Goal: Task Accomplishment & Management: Use online tool/utility

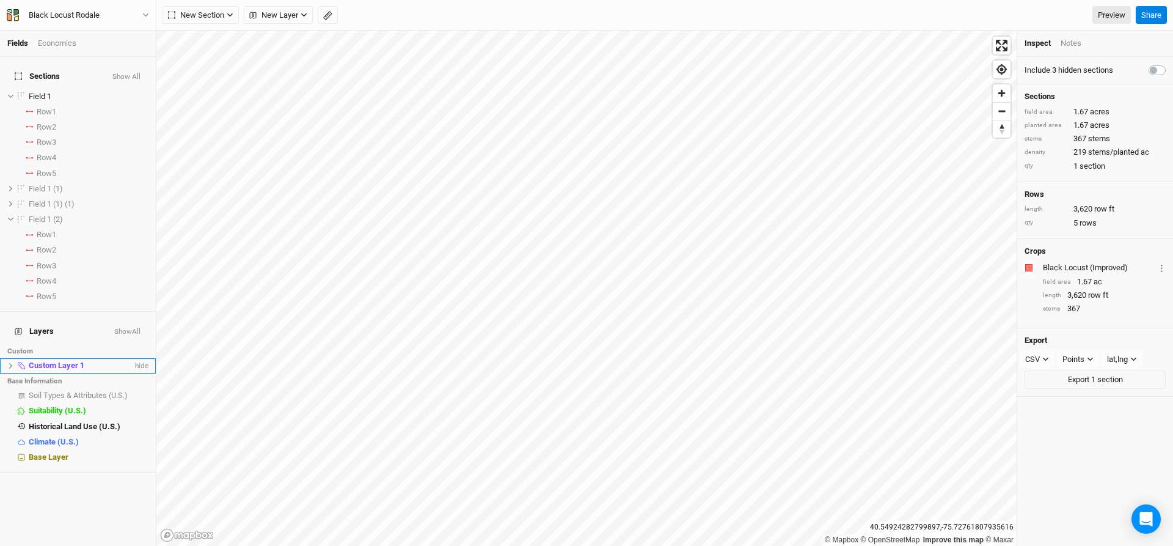
click at [9, 362] on icon at bounding box center [10, 365] width 7 height 7
click at [43, 360] on span "Custom Layer 1" at bounding box center [57, 364] width 56 height 9
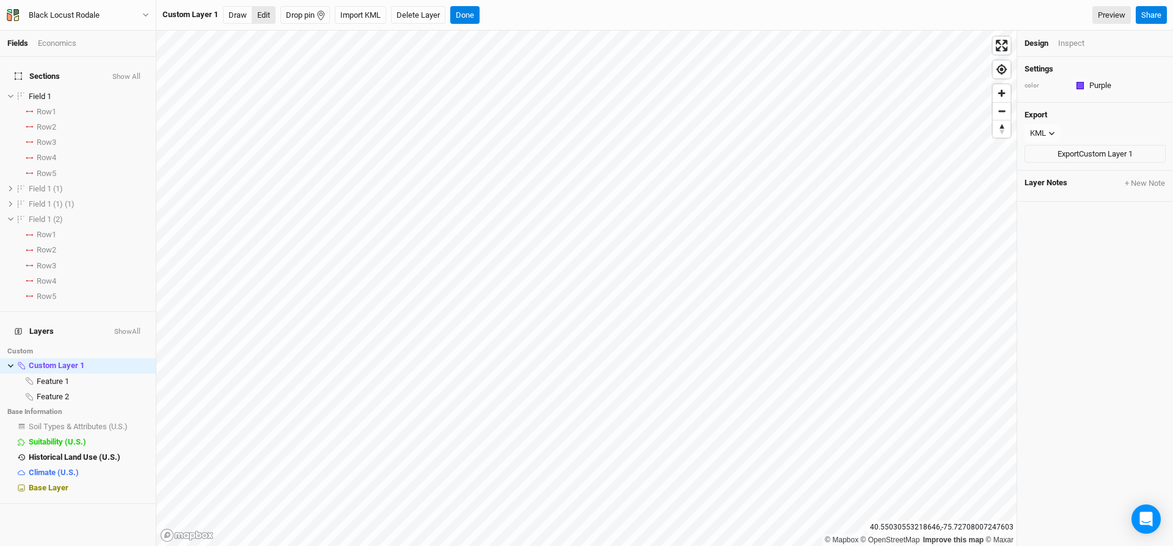
click at [265, 15] on button "Edit" at bounding box center [264, 15] width 24 height 18
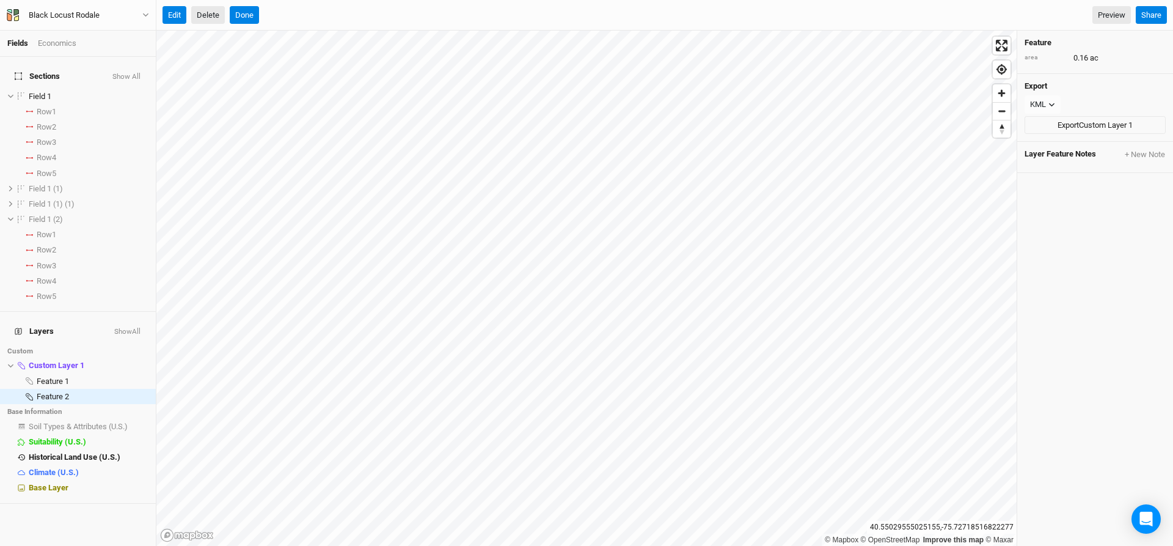
click at [217, 14] on button "Delete" at bounding box center [208, 15] width 34 height 18
click at [380, 16] on button "Confirm" at bounding box center [370, 15] width 38 height 18
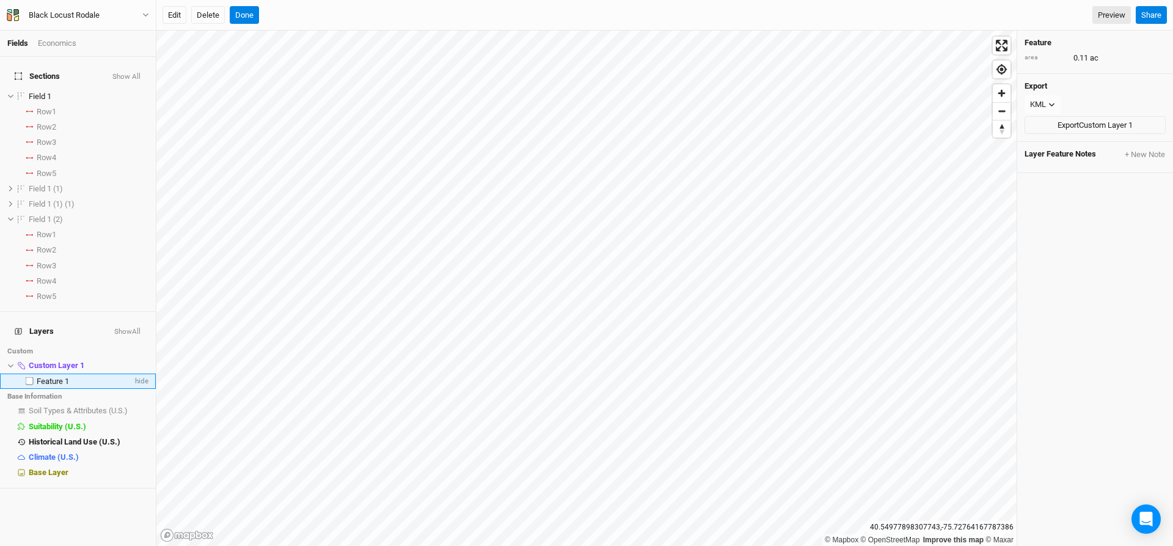
click at [57, 376] on span "Feature 1" at bounding box center [53, 380] width 32 height 9
click at [30, 377] on icon at bounding box center [29, 380] width 7 height 7
click at [57, 376] on span "Feature 1" at bounding box center [53, 380] width 32 height 9
click at [169, 20] on button "Edit" at bounding box center [174, 15] width 24 height 18
click at [47, 360] on span "Custom Layer 1" at bounding box center [57, 364] width 56 height 9
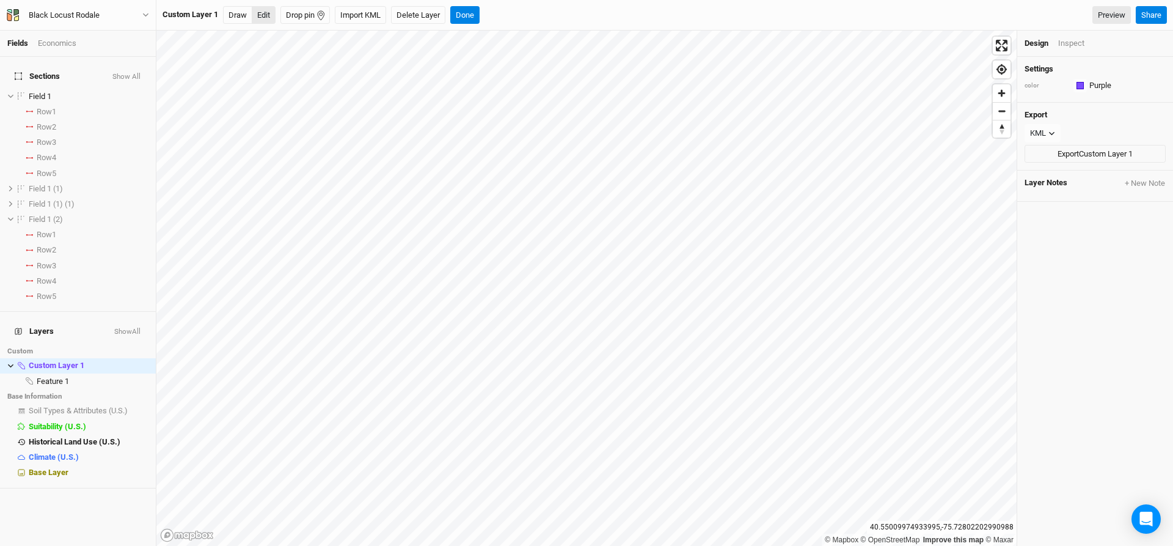
click at [265, 14] on button "Edit" at bounding box center [264, 15] width 24 height 18
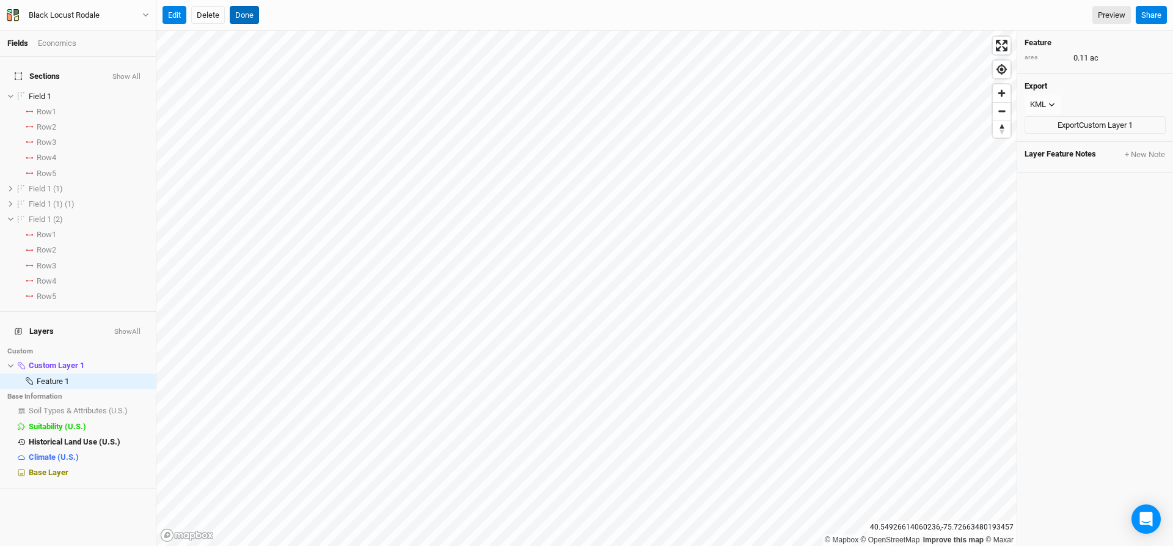
click at [249, 13] on button "Done" at bounding box center [244, 15] width 29 height 18
click at [177, 12] on button "Edit" at bounding box center [174, 15] width 24 height 18
click at [203, 15] on button "Delete" at bounding box center [208, 15] width 34 height 18
click at [384, 17] on button "Confirm" at bounding box center [370, 15] width 38 height 18
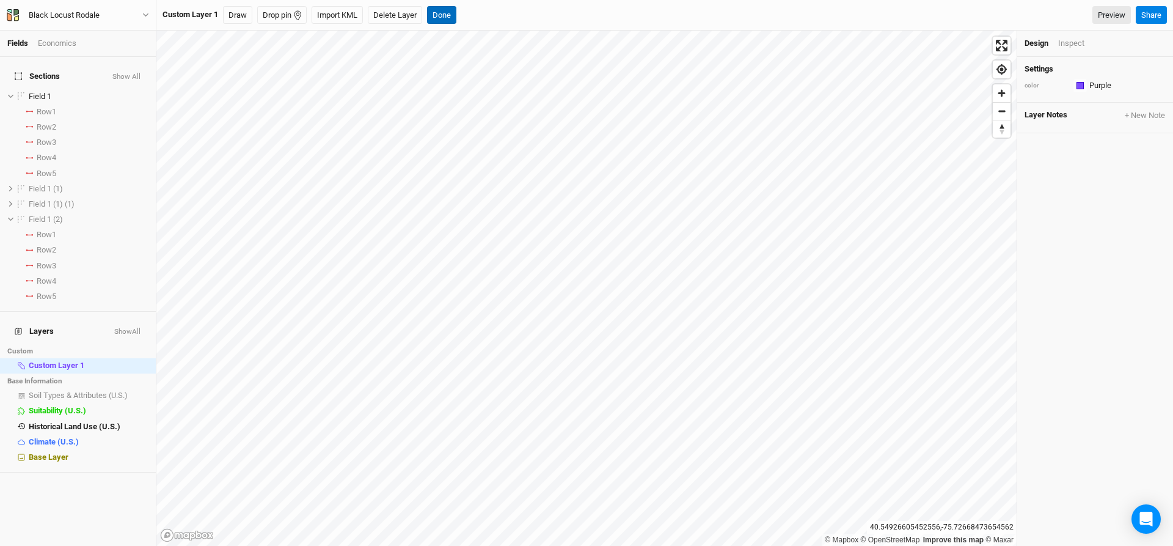
click at [448, 17] on button "Done" at bounding box center [441, 15] width 29 height 18
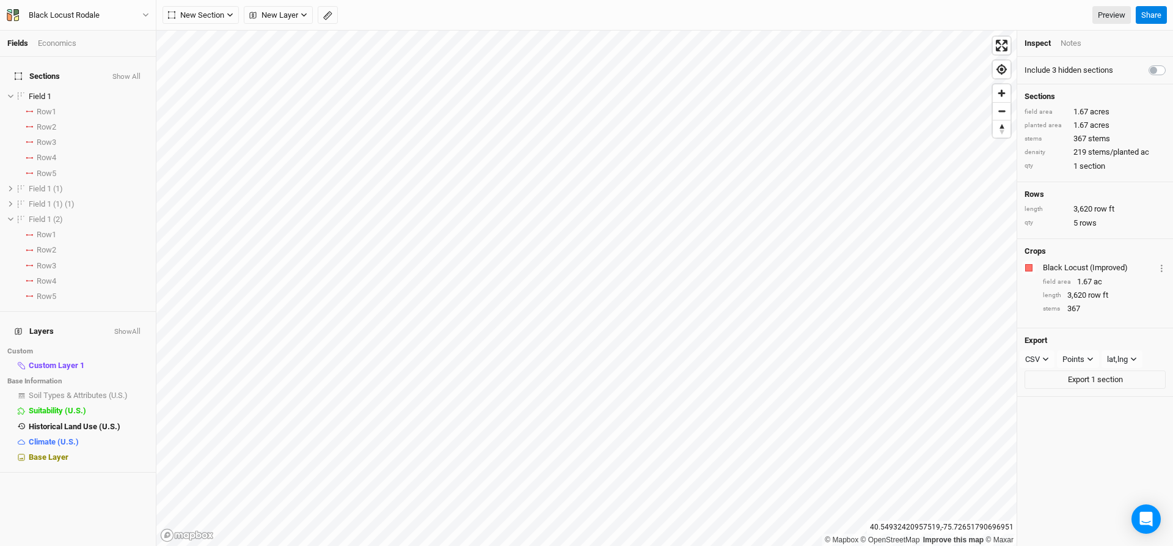
click at [212, 4] on div "Fields Economics Sections Show All Field 1 hide Row 1 select rows with crop Row…" at bounding box center [586, 273] width 1173 height 546
click at [331, 18] on icon "button" at bounding box center [327, 15] width 9 height 9
click at [217, 16] on button "Done" at bounding box center [217, 15] width 29 height 18
click at [326, 12] on icon "button" at bounding box center [327, 15] width 9 height 9
click at [188, 9] on button "button" at bounding box center [189, 15] width 18 height 18
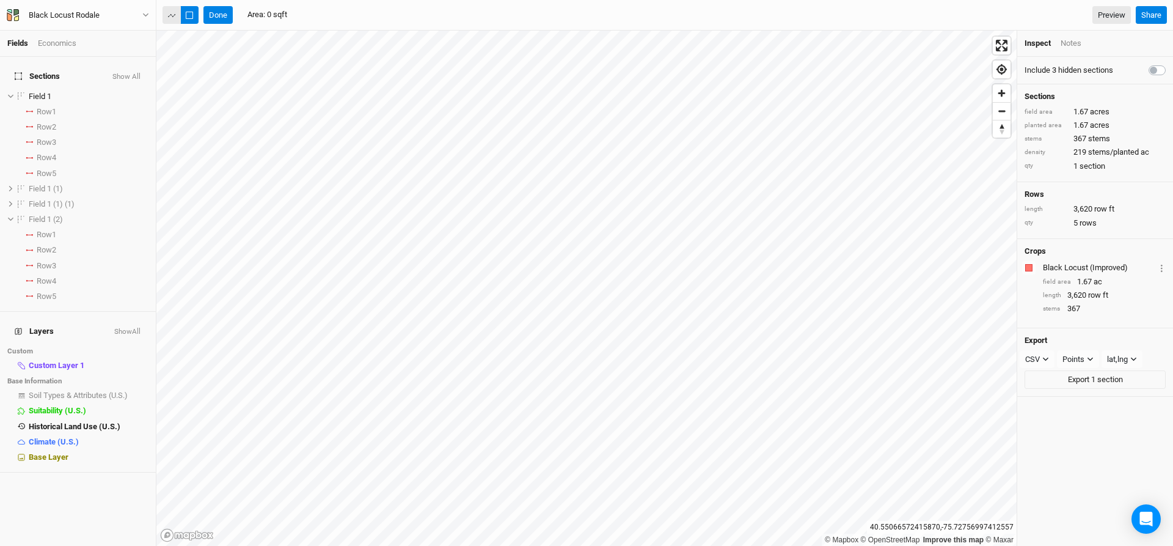
click at [169, 12] on icon "button" at bounding box center [171, 15] width 7 height 7
click at [47, 92] on span "Field 1" at bounding box center [40, 96] width 23 height 9
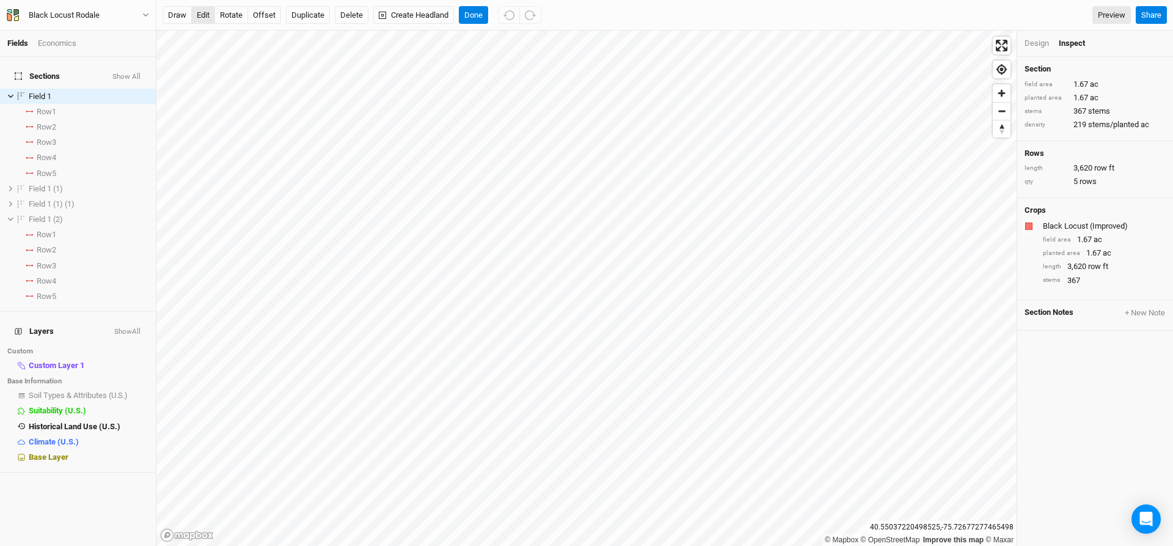
click at [201, 10] on button "edit" at bounding box center [203, 15] width 24 height 18
click at [471, 20] on button "Done" at bounding box center [473, 15] width 29 height 18
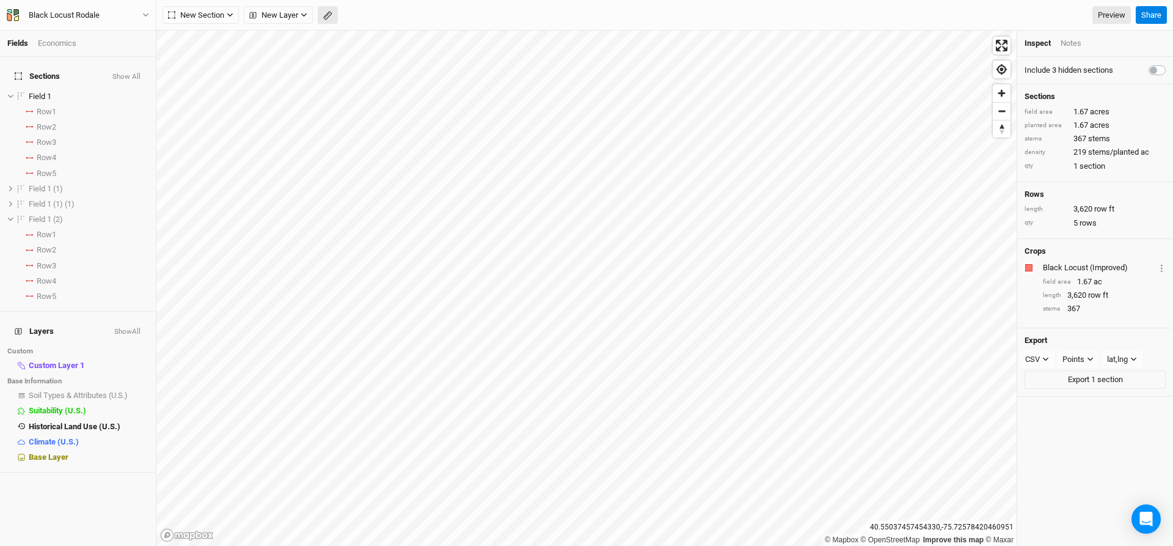
click at [330, 11] on icon "button" at bounding box center [327, 15] width 9 height 9
click at [216, 5] on div "Done Distance : 397 ft Preview Share" at bounding box center [664, 15] width 1016 height 31
click at [222, 16] on button "Done" at bounding box center [217, 15] width 29 height 18
click at [41, 92] on span "Field 1" at bounding box center [40, 96] width 23 height 9
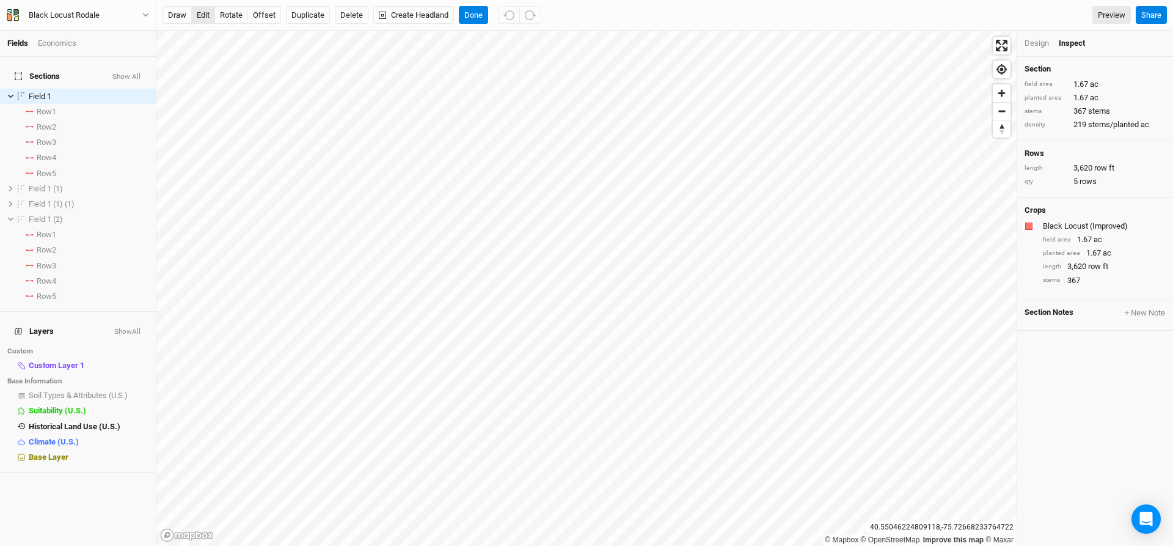
click at [206, 13] on button "edit" at bounding box center [203, 15] width 24 height 18
click at [478, 18] on button "Done" at bounding box center [473, 15] width 29 height 18
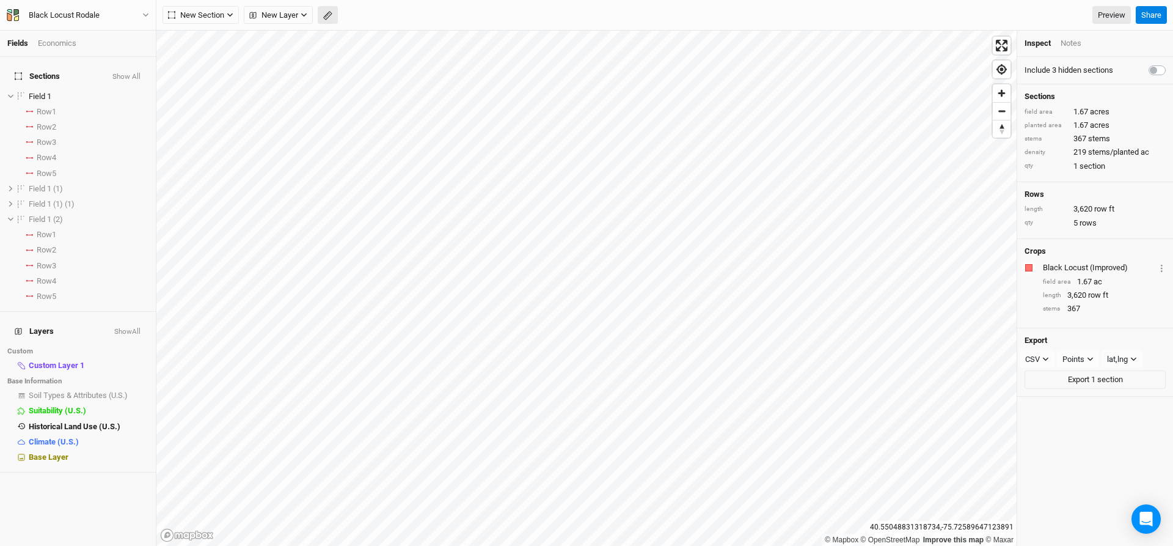
click at [327, 11] on icon "button" at bounding box center [327, 15] width 9 height 9
click at [54, 215] on span "Field 1 (2)" at bounding box center [46, 218] width 34 height 9
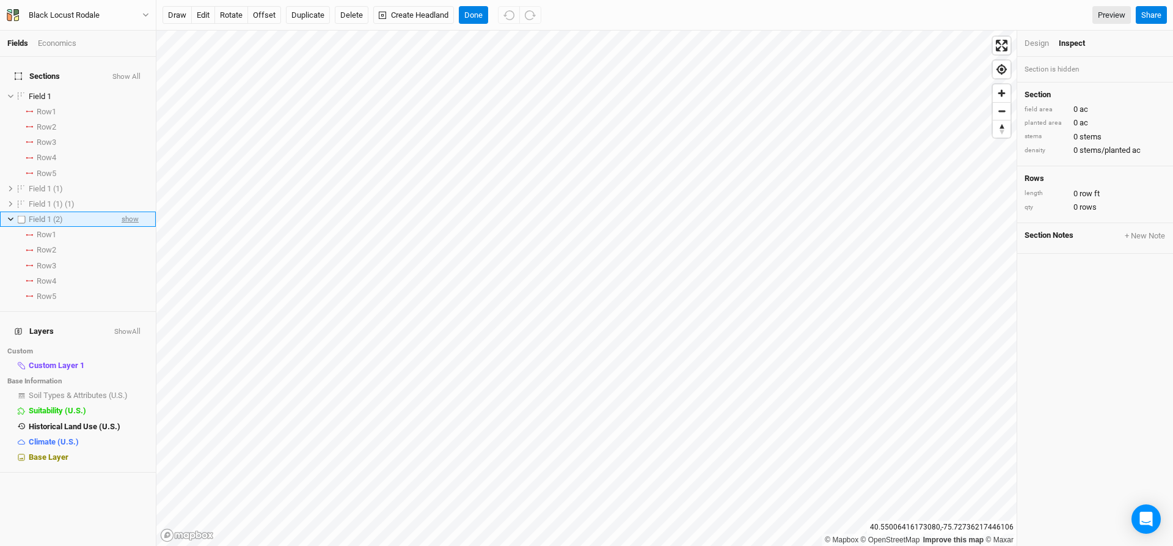
click at [128, 211] on span "show" at bounding box center [130, 218] width 17 height 15
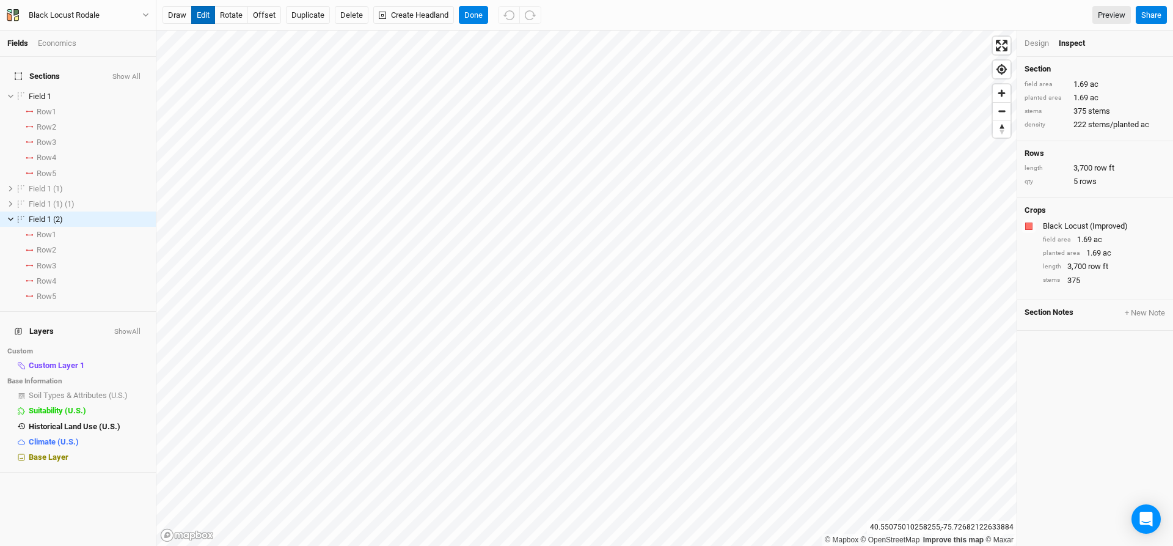
click at [202, 16] on button "edit" at bounding box center [203, 15] width 24 height 18
click at [9, 200] on icon at bounding box center [10, 203] width 7 height 7
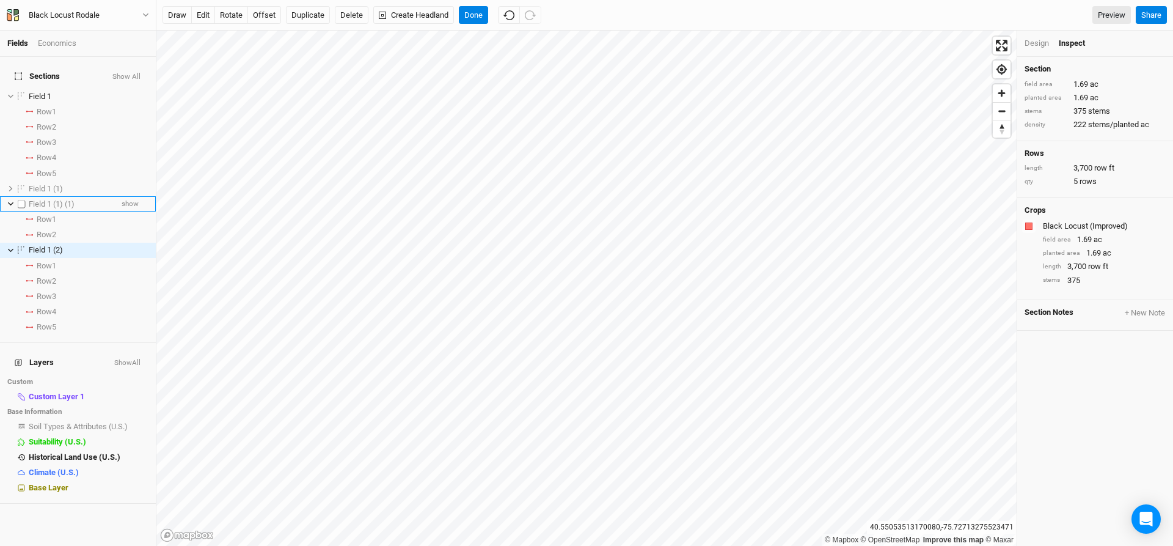
click at [9, 200] on icon at bounding box center [10, 203] width 7 height 7
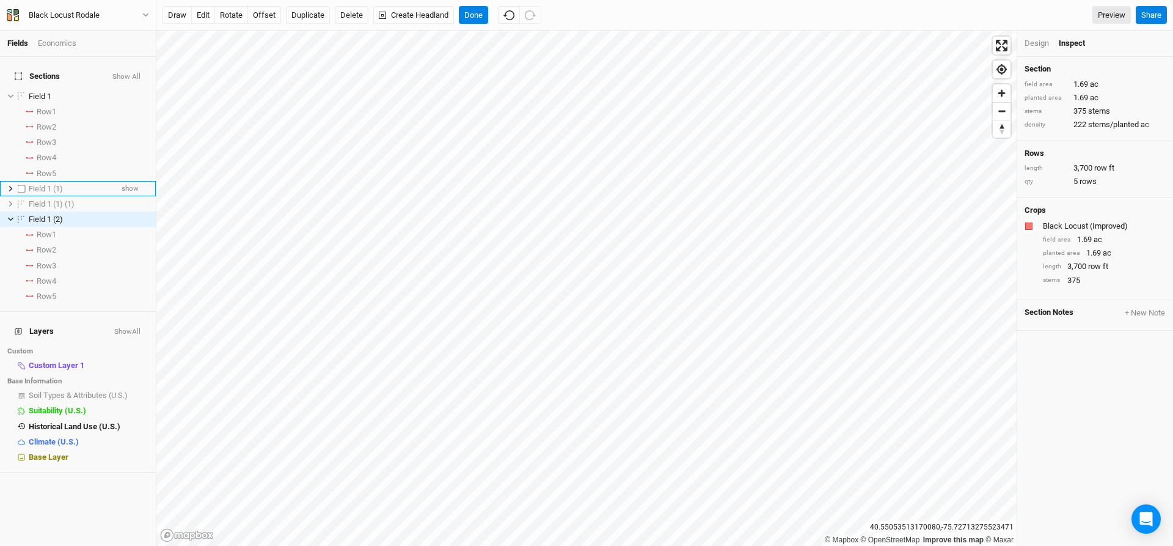
click at [9, 185] on icon at bounding box center [10, 188] width 7 height 7
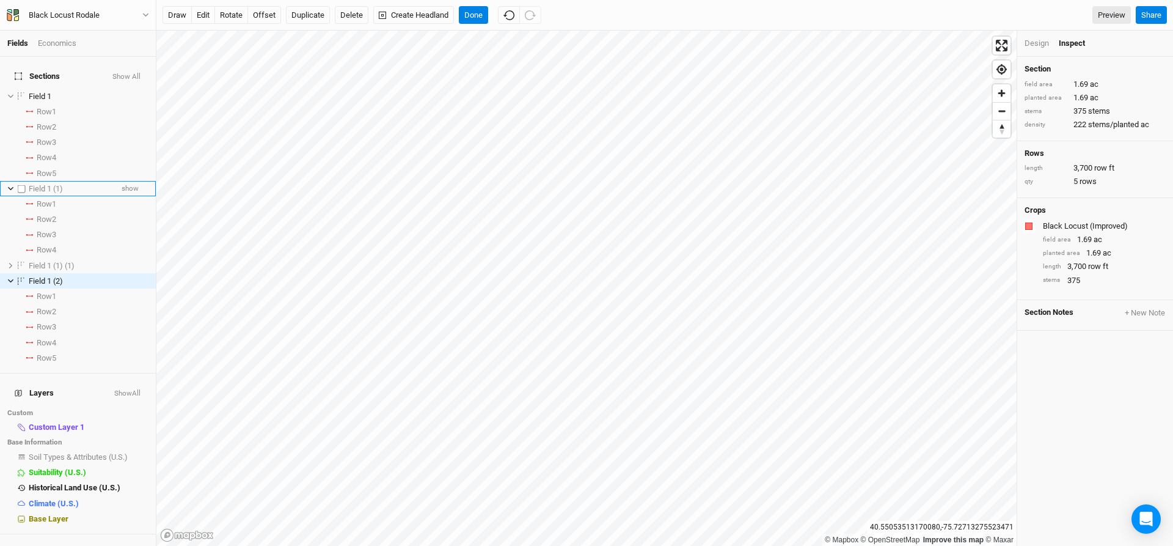
click at [74, 184] on div "Field 1 (1)" at bounding box center [70, 189] width 83 height 10
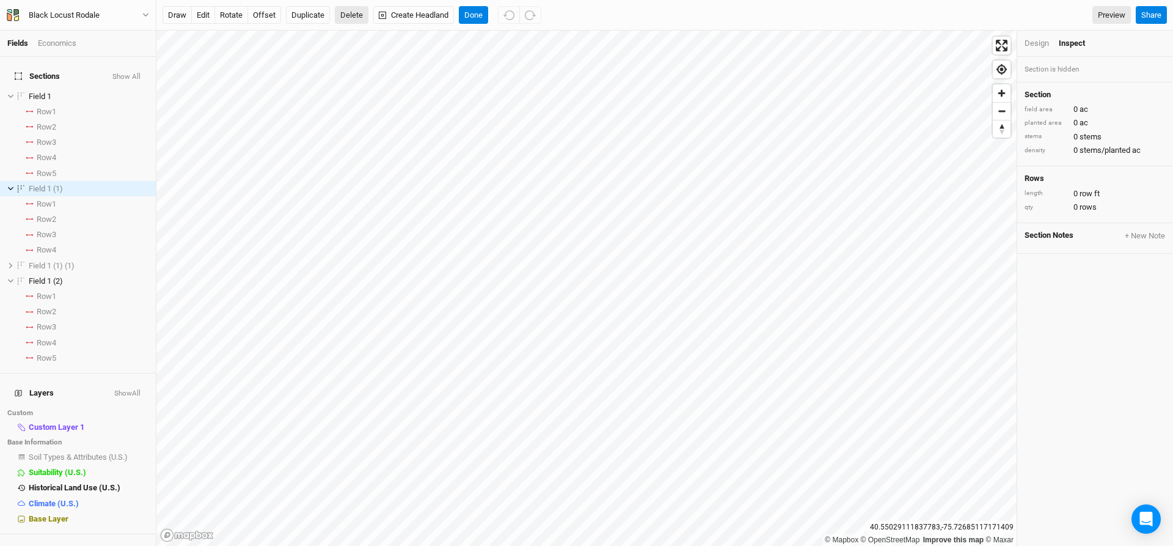
click at [354, 16] on button "Delete" at bounding box center [352, 15] width 34 height 18
click at [374, 12] on button "Confirm" at bounding box center [372, 15] width 38 height 18
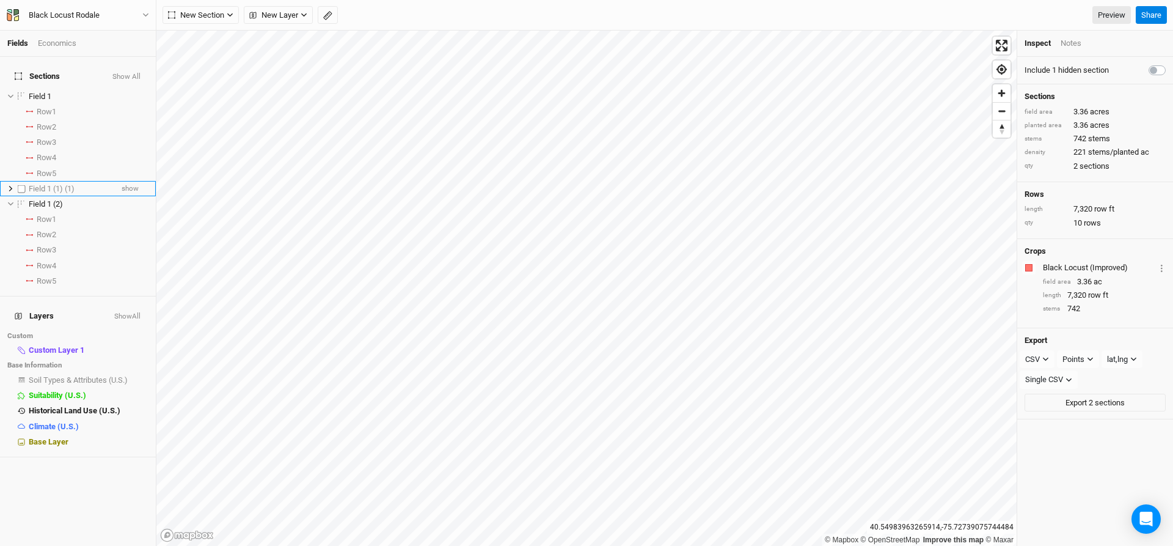
click at [62, 184] on span "Field 1 (1) (1)" at bounding box center [52, 188] width 46 height 9
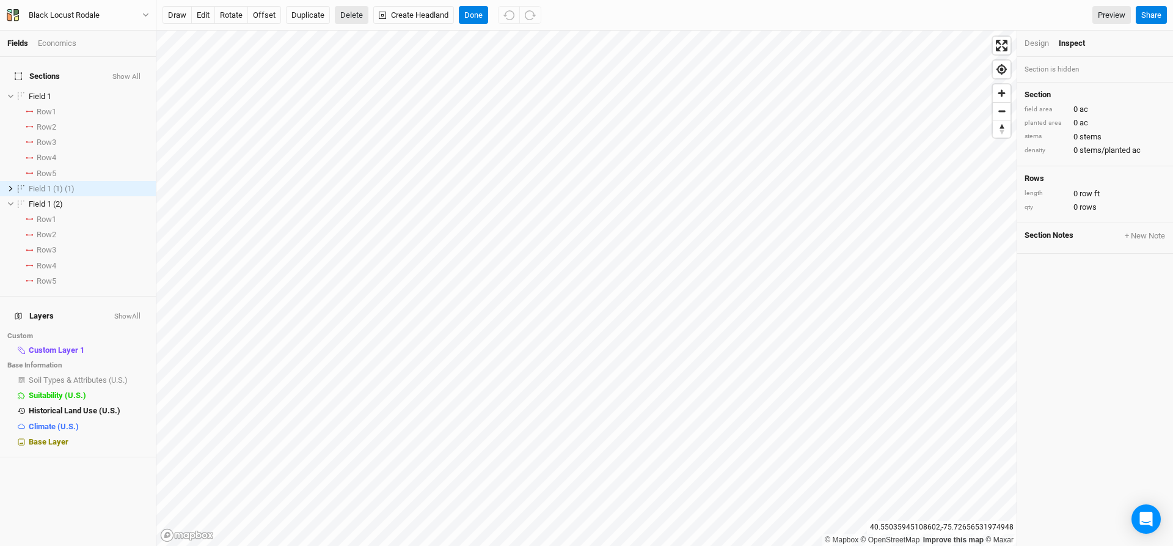
click at [352, 15] on button "Delete" at bounding box center [352, 15] width 34 height 18
click at [398, 8] on button "Confirm" at bounding box center [384, 15] width 38 height 18
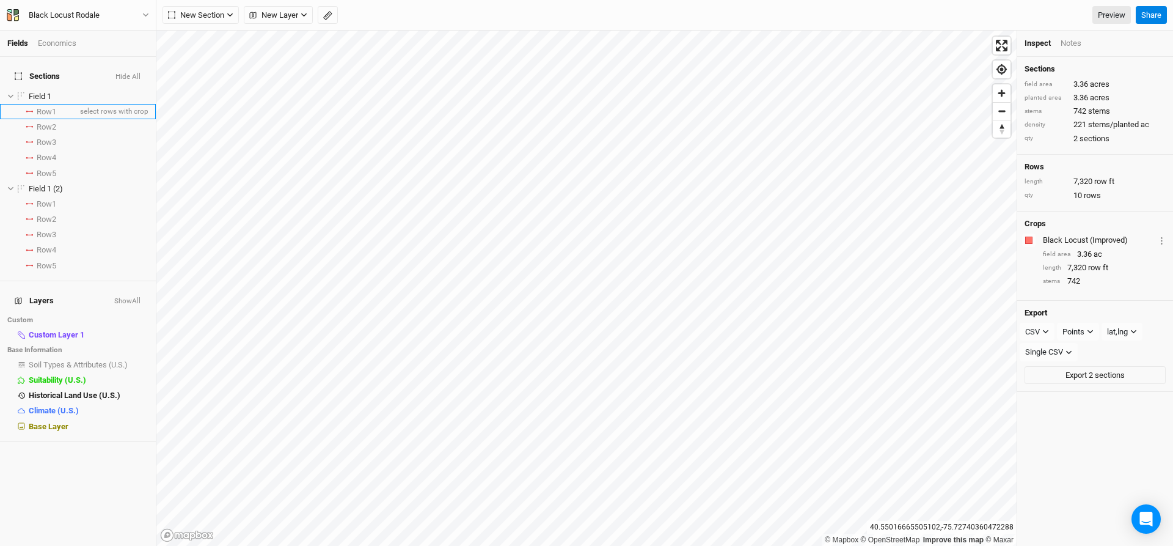
click at [53, 107] on span "Row 1" at bounding box center [47, 112] width 20 height 10
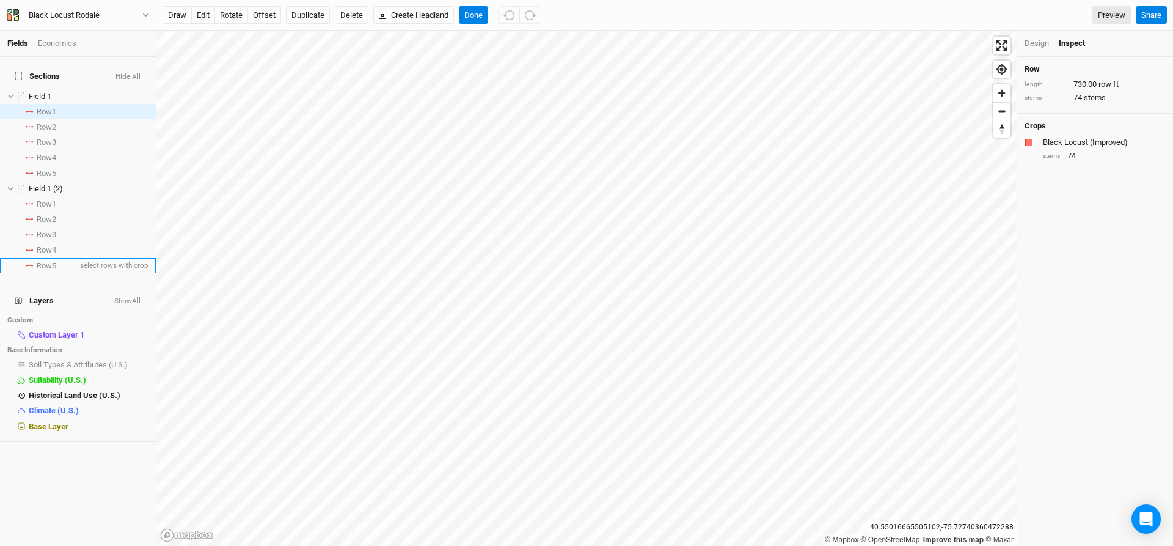
click at [65, 258] on li "Row 5 select rows with crop" at bounding box center [78, 265] width 156 height 15
click at [62, 243] on li "Row 4 select rows with crop" at bounding box center [78, 250] width 156 height 15
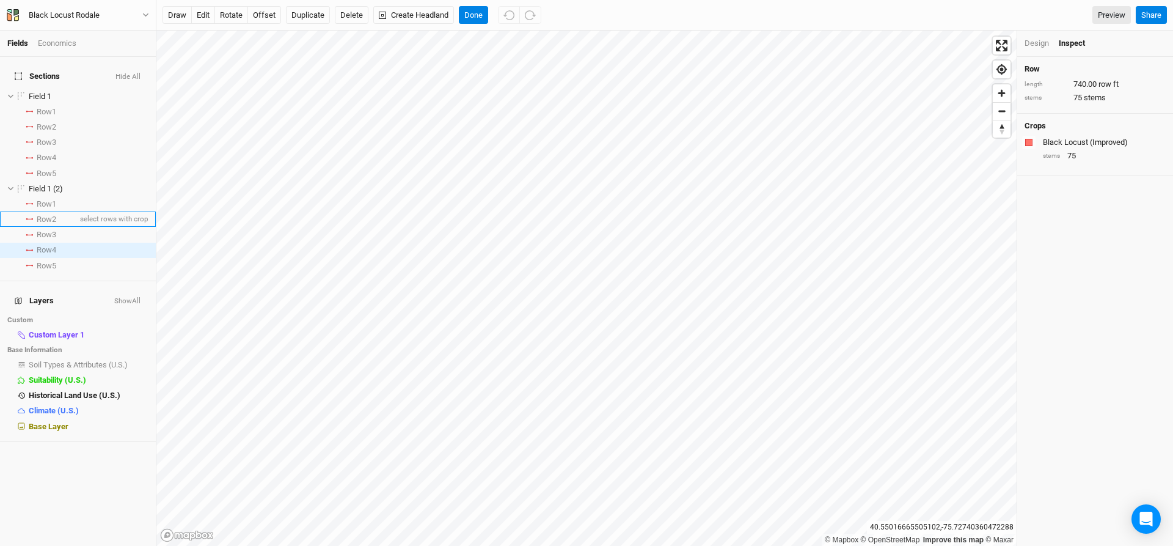
click at [59, 219] on li "Row 2 select rows with crop" at bounding box center [78, 218] width 156 height 15
click at [54, 330] on span "Custom Layer 1" at bounding box center [57, 334] width 56 height 9
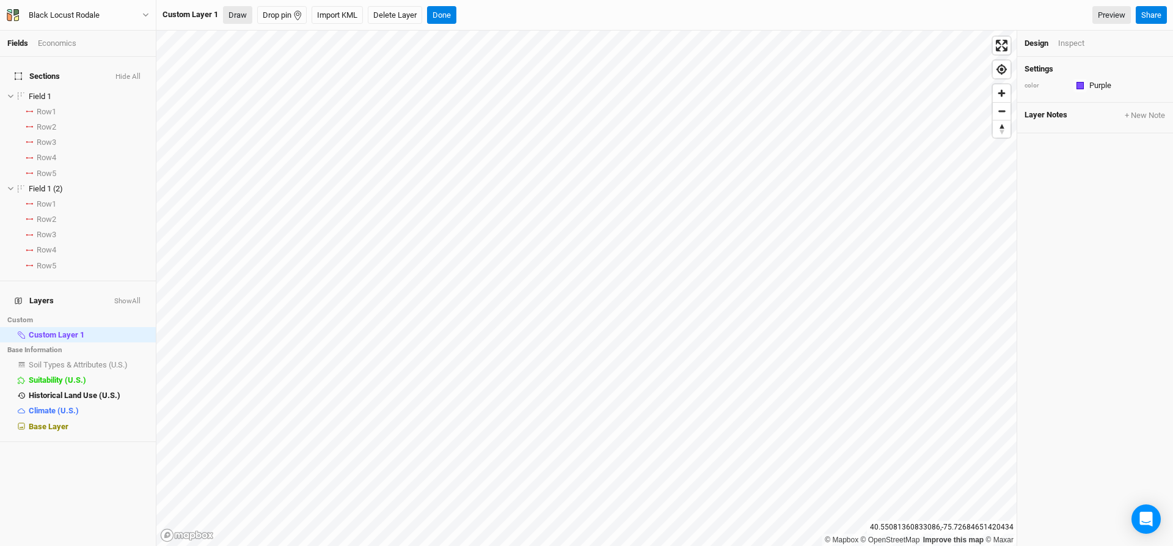
click at [233, 12] on button "Draw" at bounding box center [237, 15] width 29 height 18
click at [515, 9] on button "Done" at bounding box center [507, 15] width 29 height 18
